Goal: Task Accomplishment & Management: Manage account settings

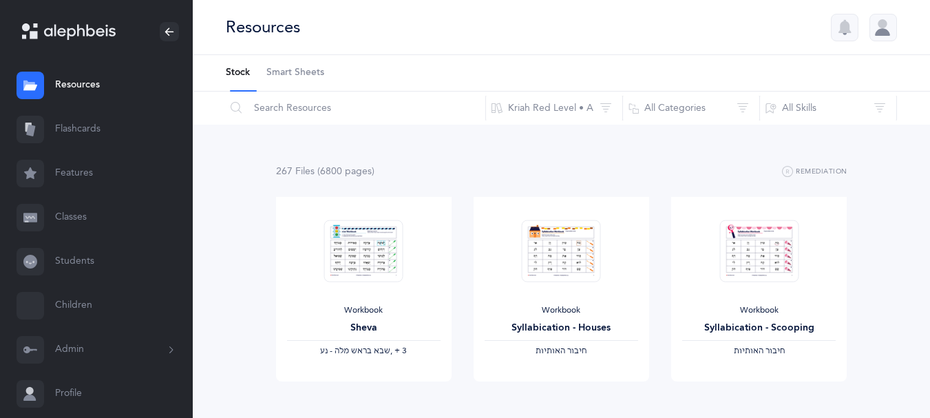
click at [163, 355] on icon at bounding box center [170, 349] width 15 height 11
click at [37, 357] on icon at bounding box center [30, 350] width 14 height 14
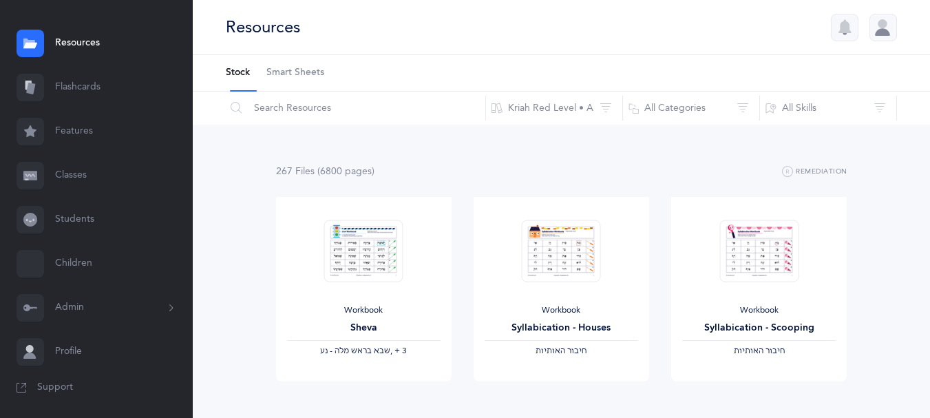
click at [164, 286] on button "Admin" at bounding box center [96, 308] width 193 height 44
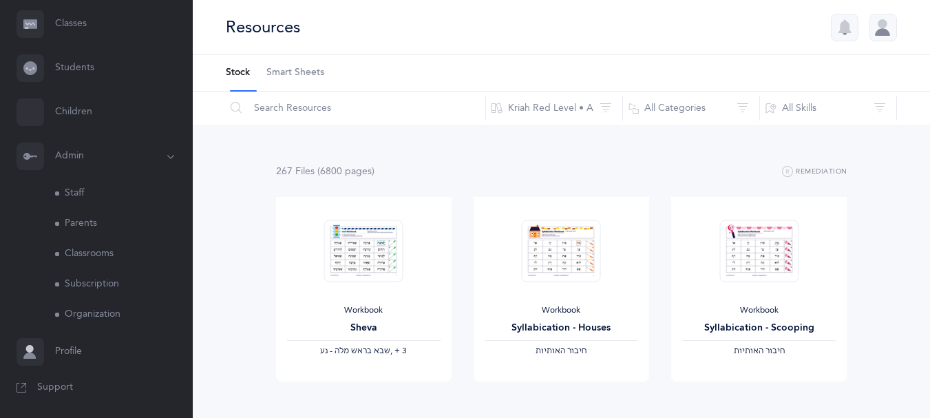
scroll to position [267, 0]
click at [110, 209] on link "Parents" at bounding box center [124, 224] width 138 height 30
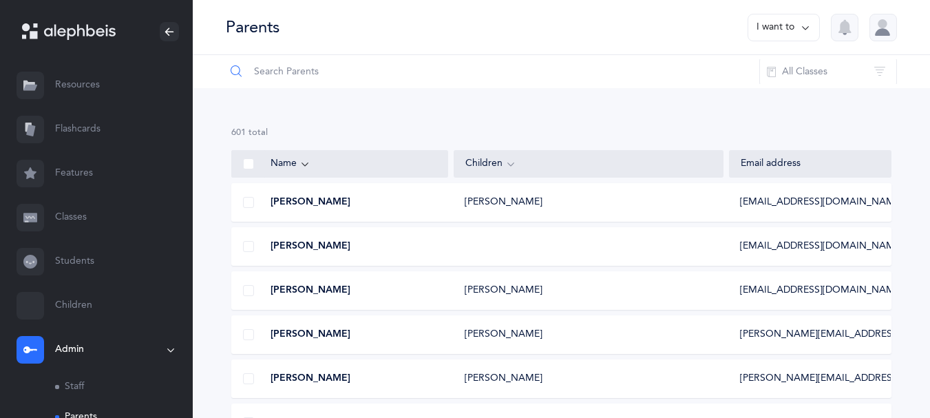
click at [300, 78] on input "text" at bounding box center [492, 71] width 535 height 33
click at [294, 80] on input "text" at bounding box center [492, 71] width 535 height 33
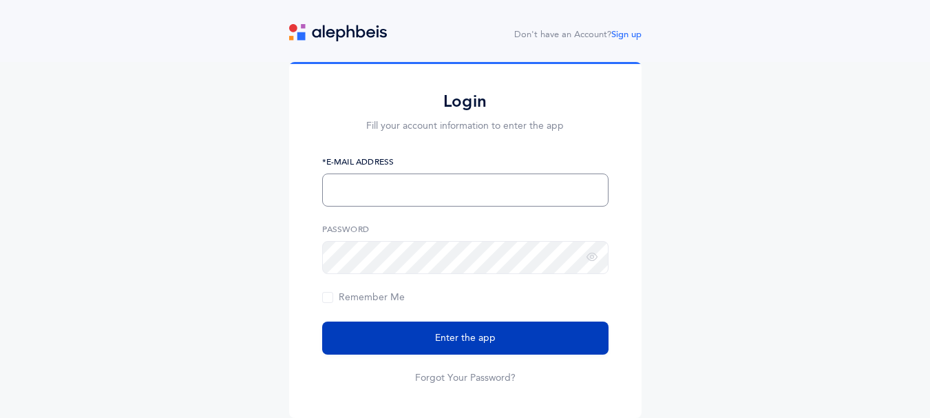
type input "[EMAIL_ADDRESS][PERSON_NAME][DOMAIN_NAME]"
click at [474, 343] on span "Enter the app" at bounding box center [465, 338] width 61 height 14
type input "[EMAIL_ADDRESS][PERSON_NAME][DOMAIN_NAME]"
drag, startPoint x: 416, startPoint y: 347, endPoint x: 399, endPoint y: 347, distance: 17.2
click at [401, 347] on button "Enter the app" at bounding box center [465, 337] width 286 height 33
